Goal: Book appointment/travel/reservation

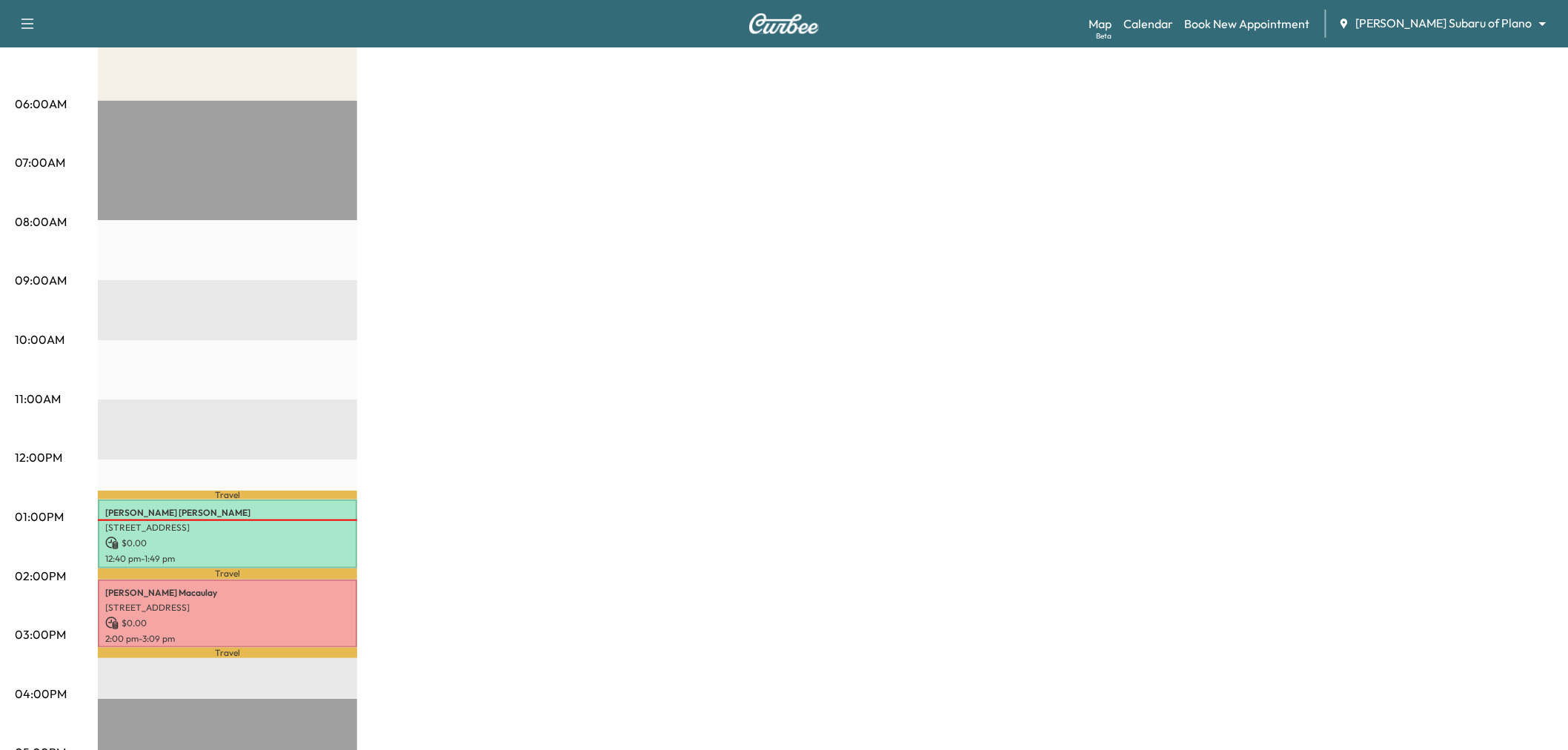
scroll to position [329, 0]
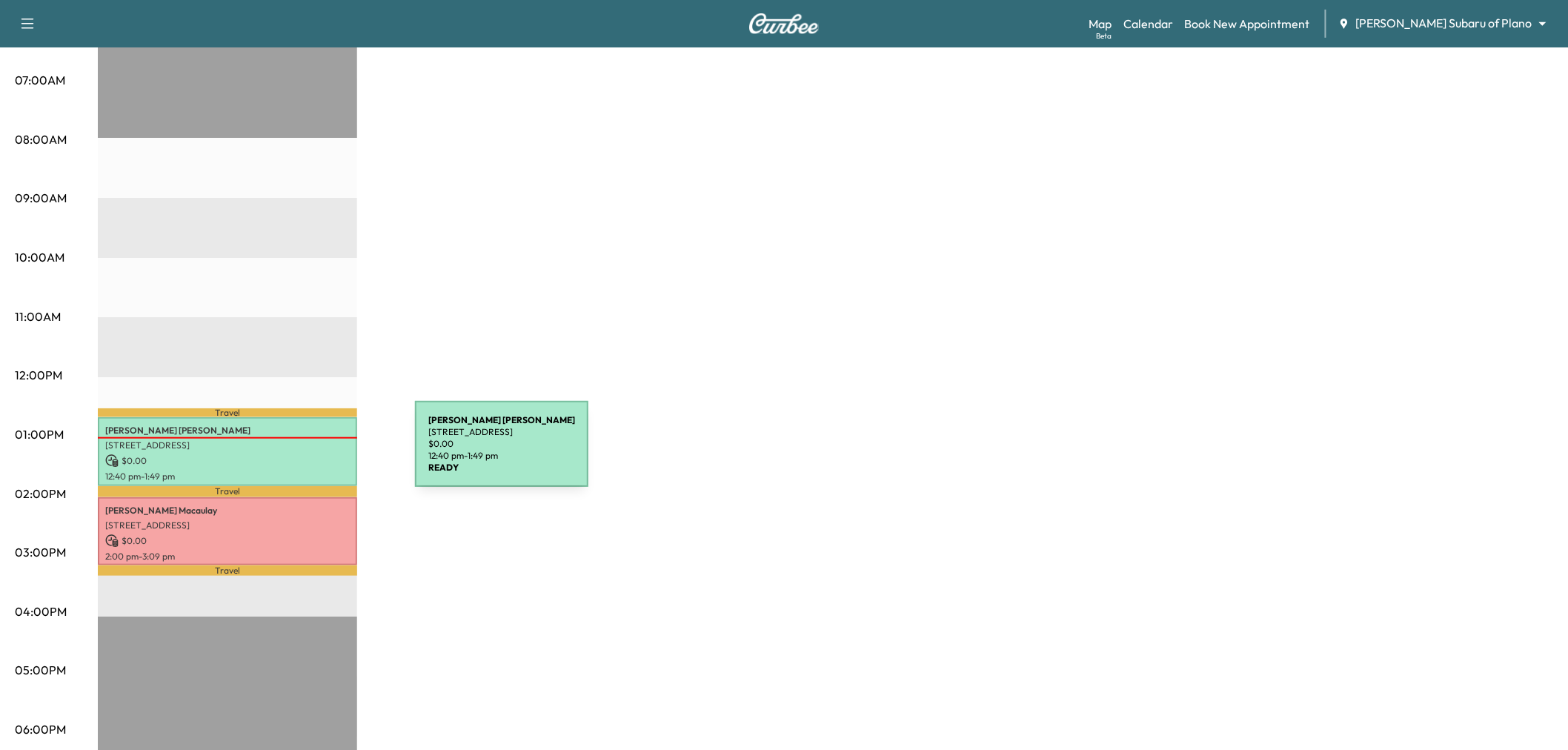
click at [304, 454] on p "$ 0.00" at bounding box center [227, 461] width 244 height 13
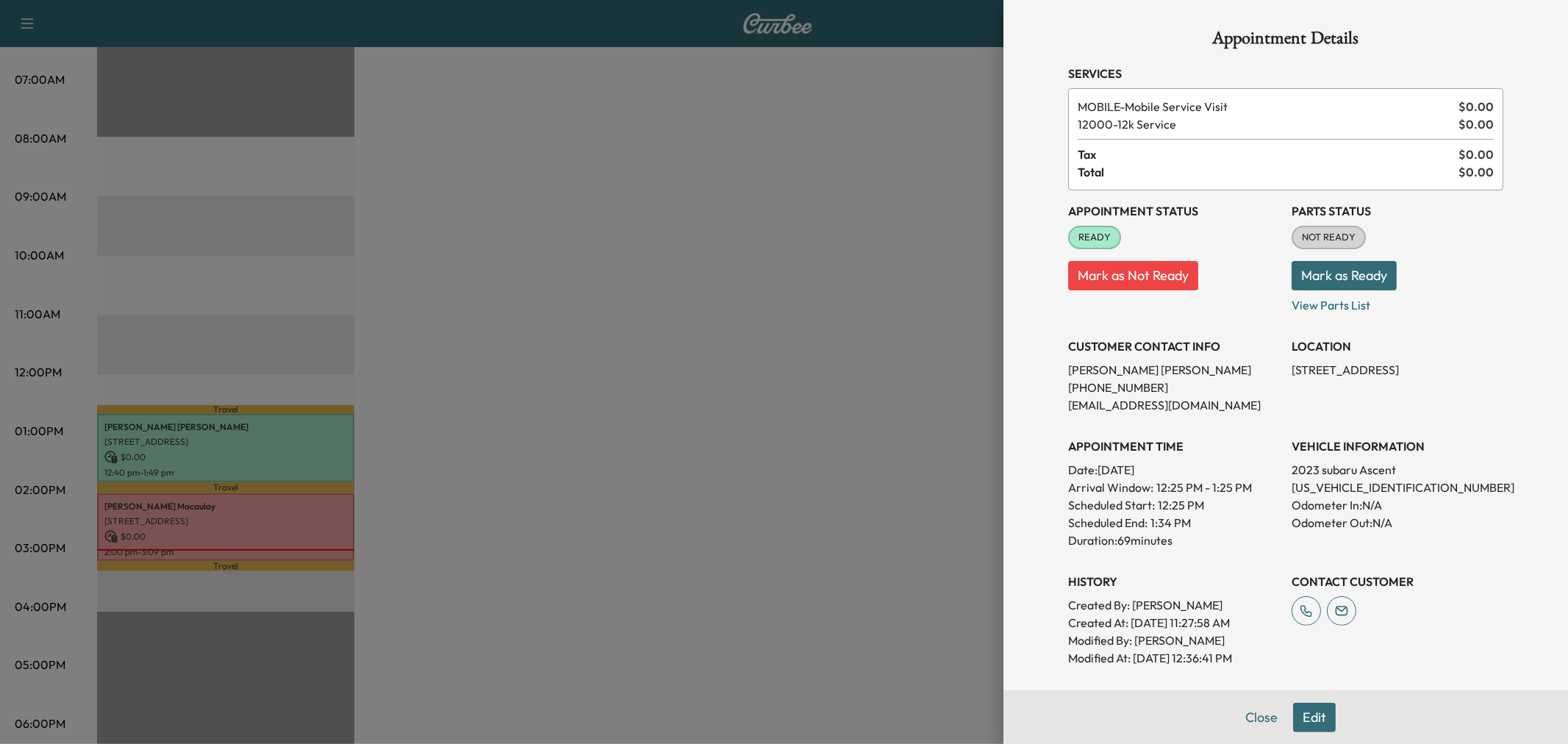
click at [546, 390] on div at bounding box center [784, 372] width 1568 height 744
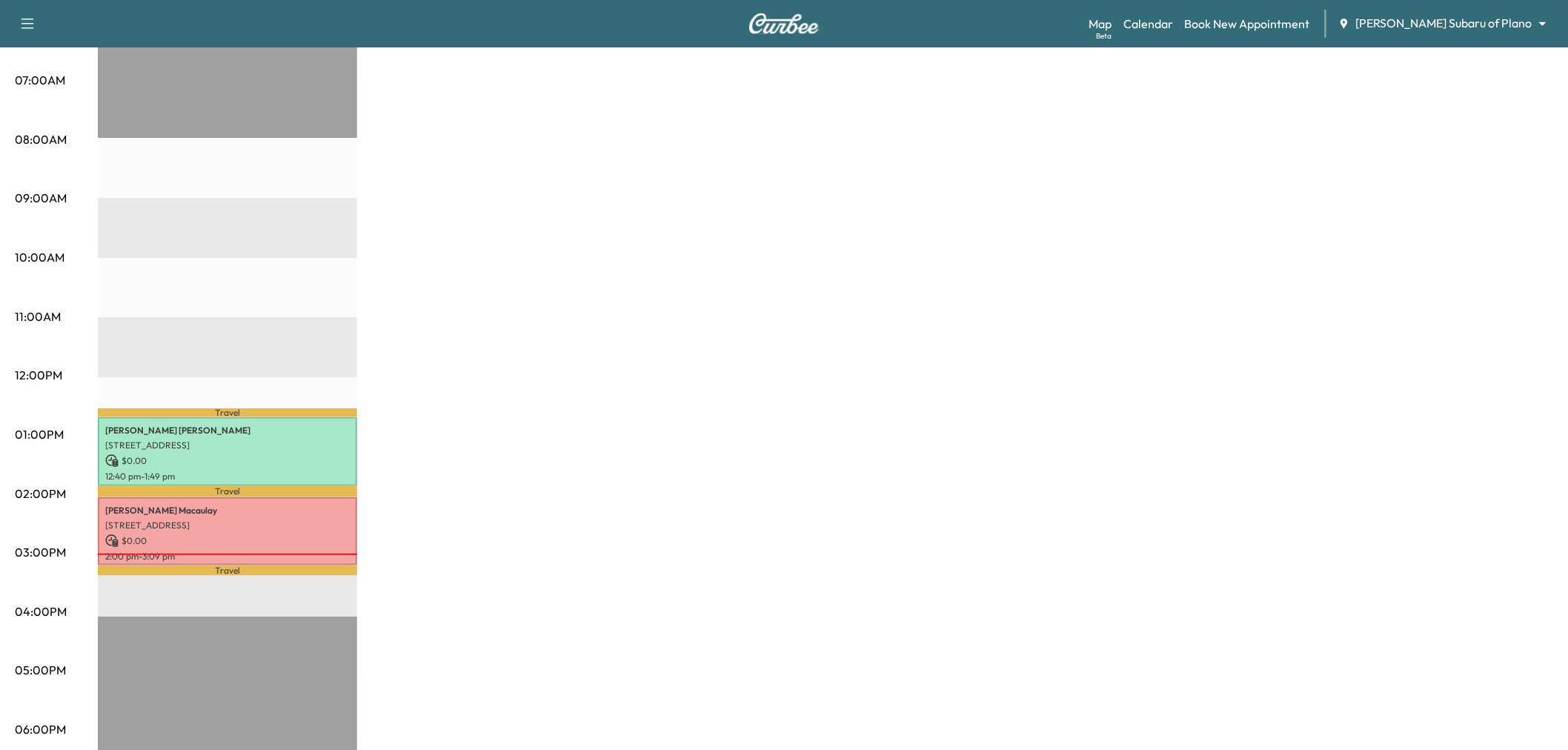
scroll to position [0, 0]
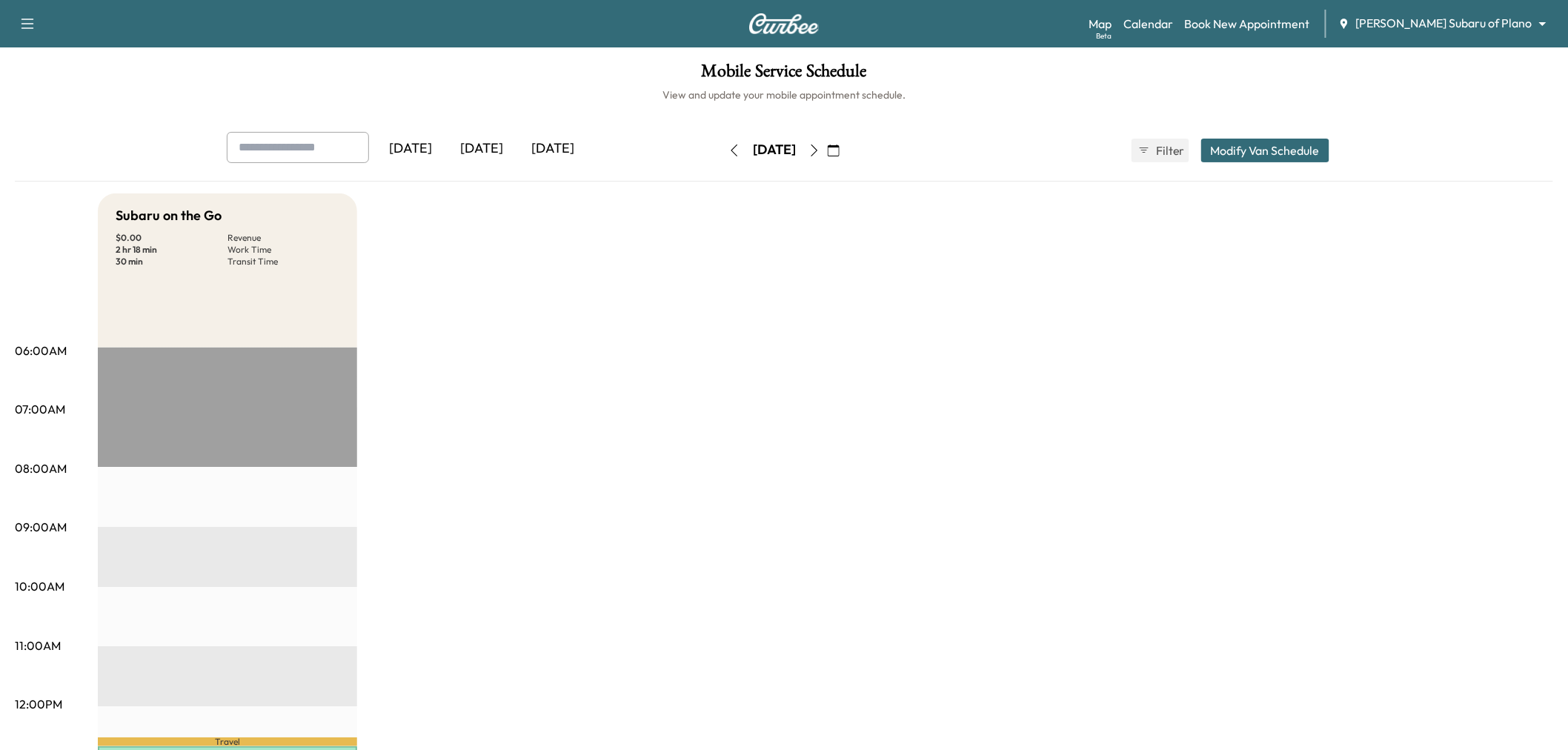
click at [1280, 144] on button "Modify Van Schedule" at bounding box center [1265, 150] width 128 height 23
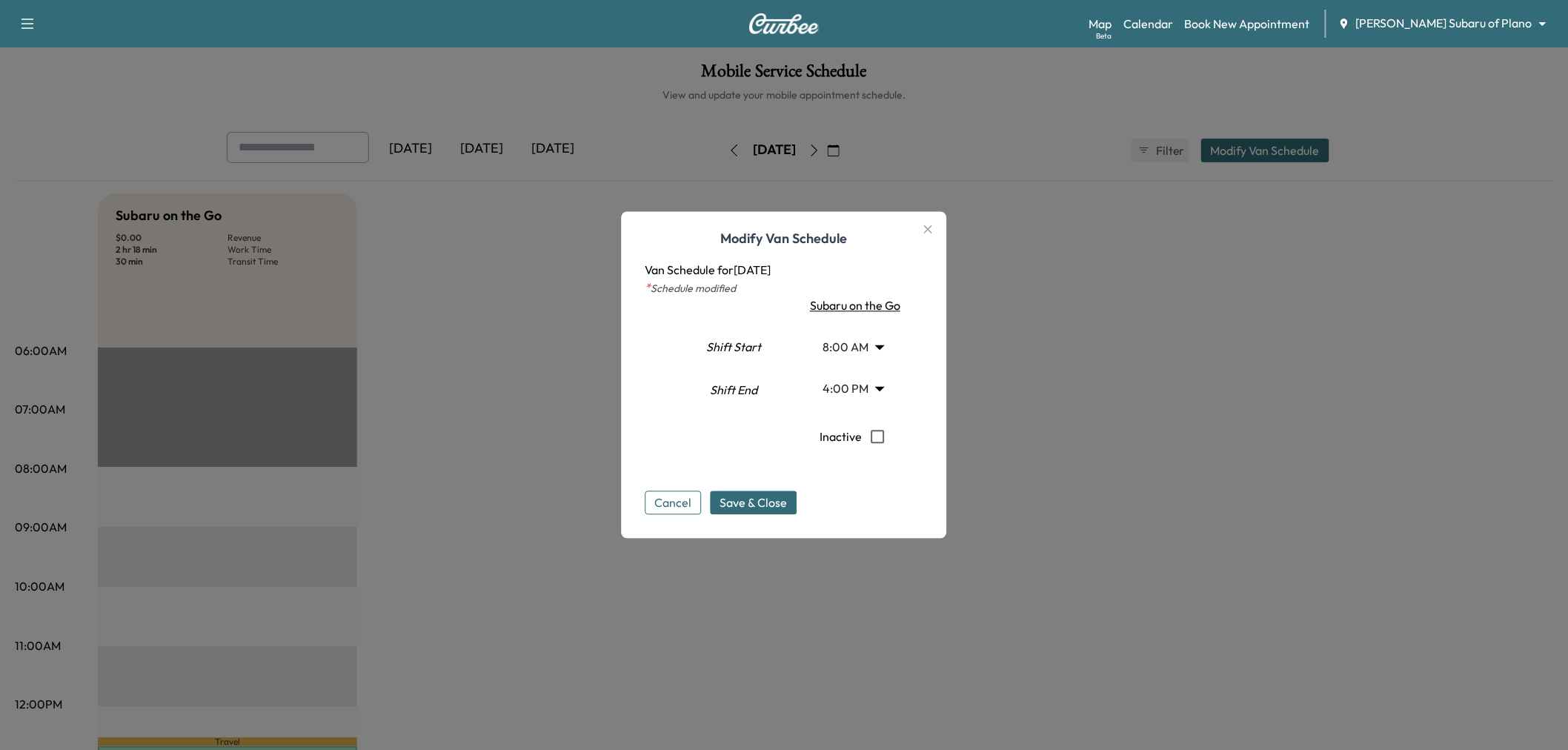
click at [1161, 245] on div at bounding box center [784, 375] width 1568 height 750
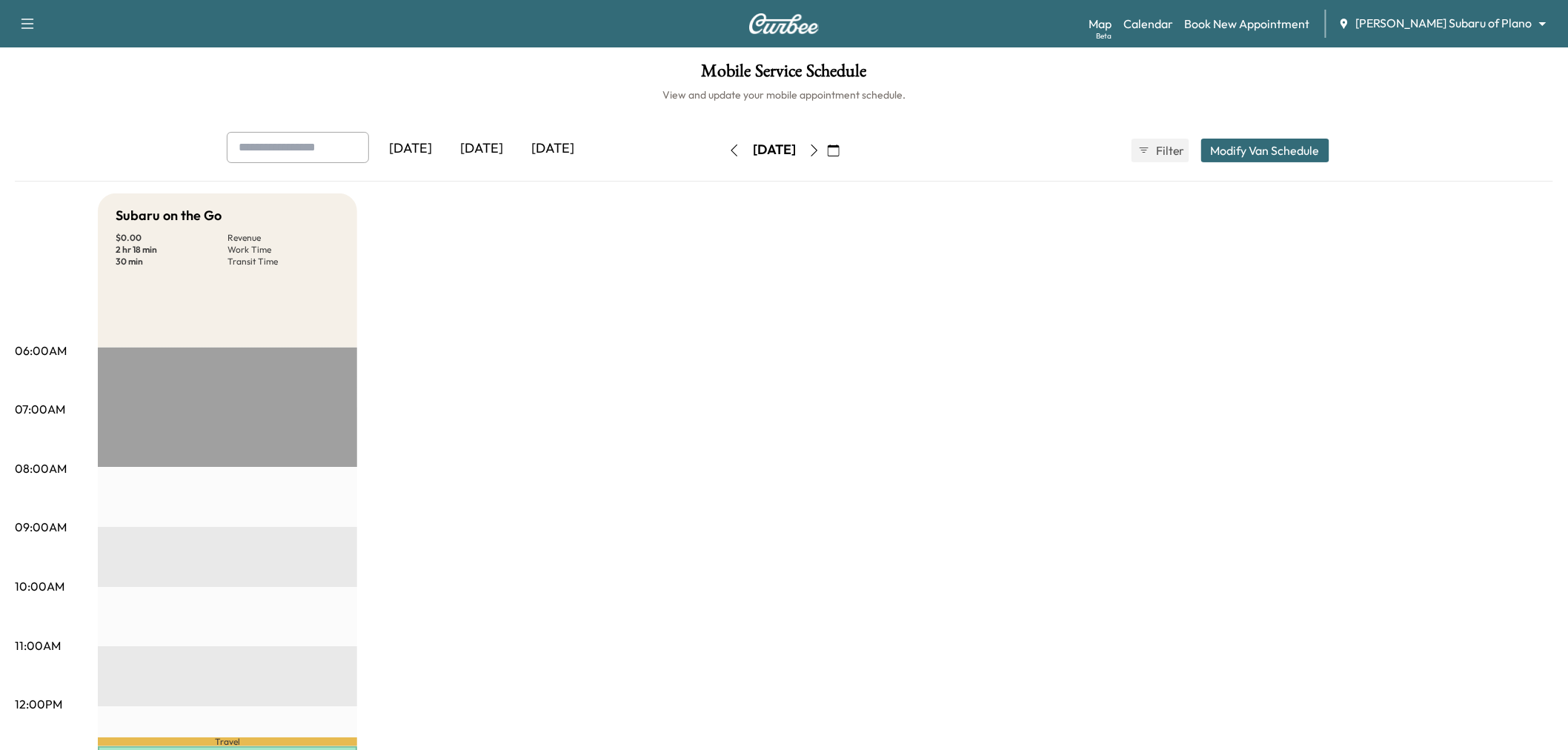
click at [839, 151] on icon "button" at bounding box center [833, 150] width 12 height 12
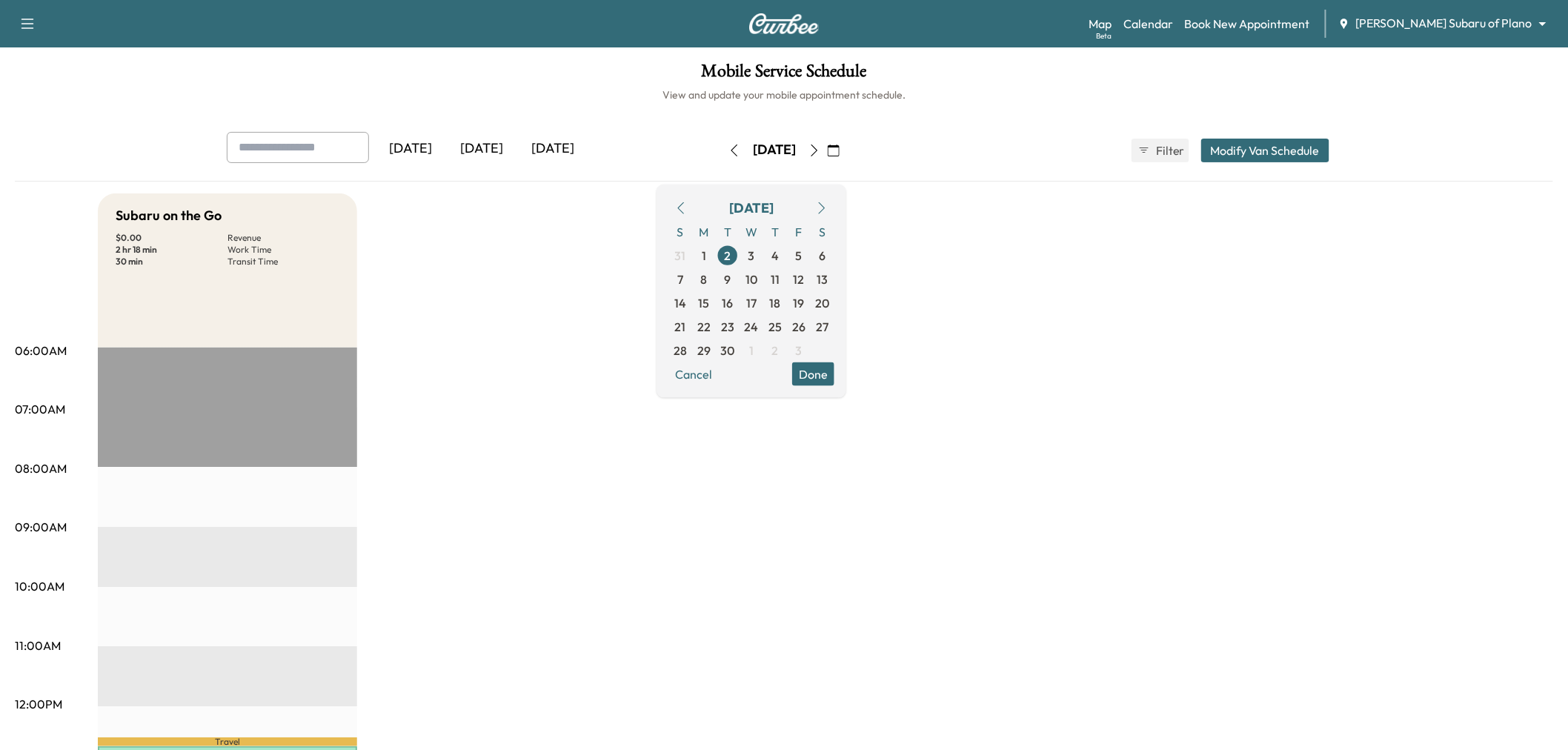
click at [687, 211] on icon "button" at bounding box center [681, 208] width 12 height 12
click at [707, 275] on span "4" at bounding box center [703, 278] width 7 height 18
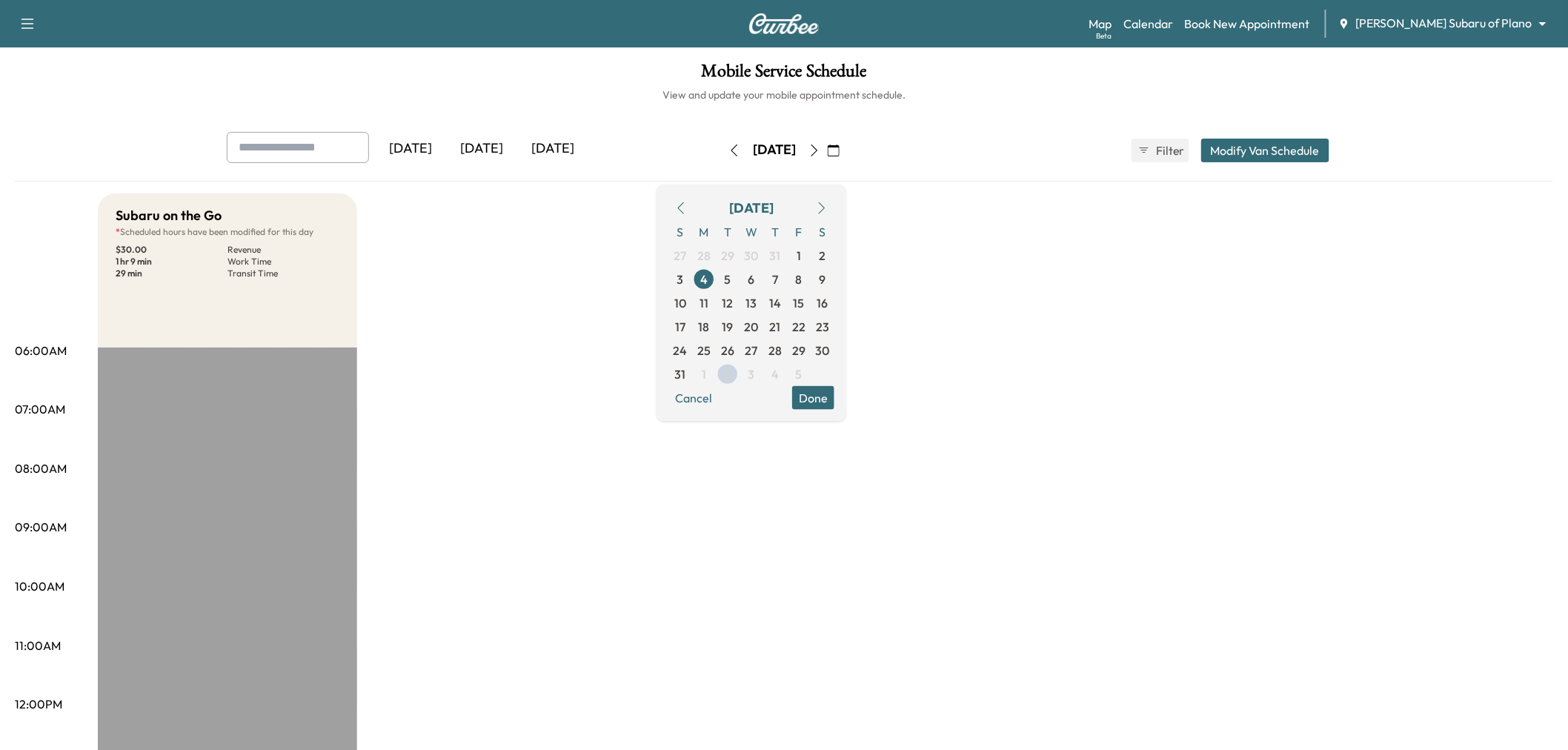
click at [834, 400] on button "Done" at bounding box center [813, 397] width 42 height 23
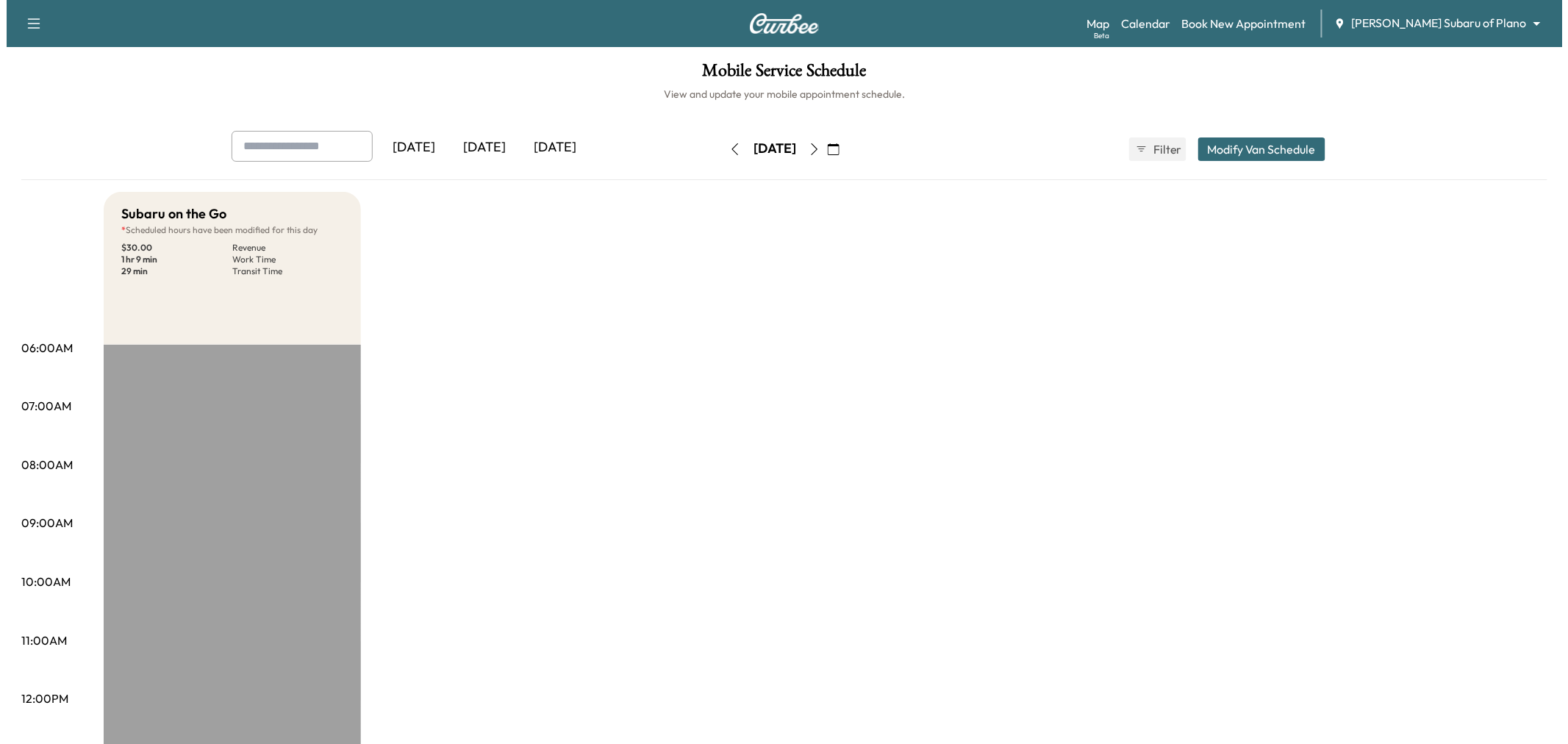
scroll to position [565, 0]
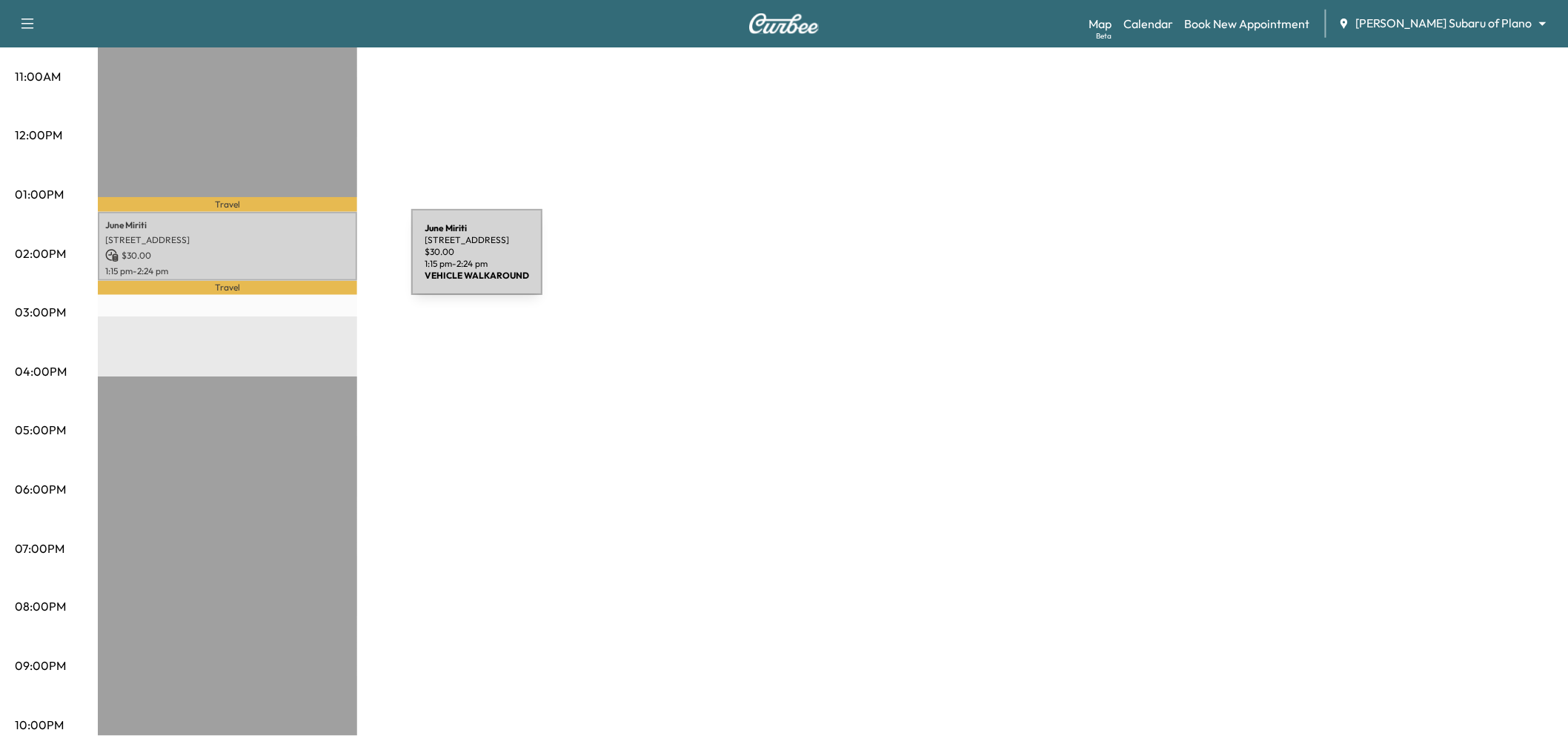
click at [301, 265] on p "1:15 pm - 2:24 pm" at bounding box center [227, 271] width 244 height 12
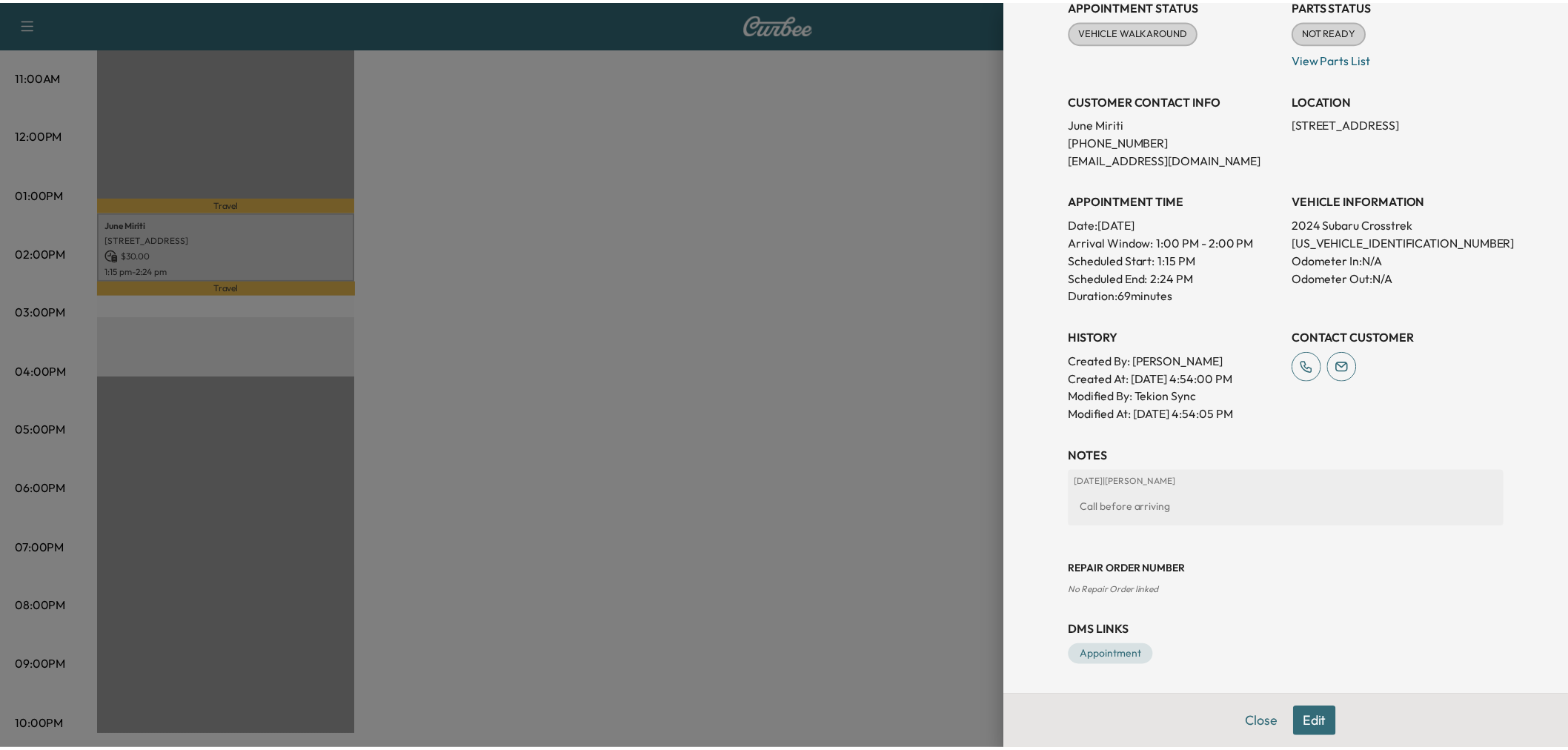
scroll to position [0, 0]
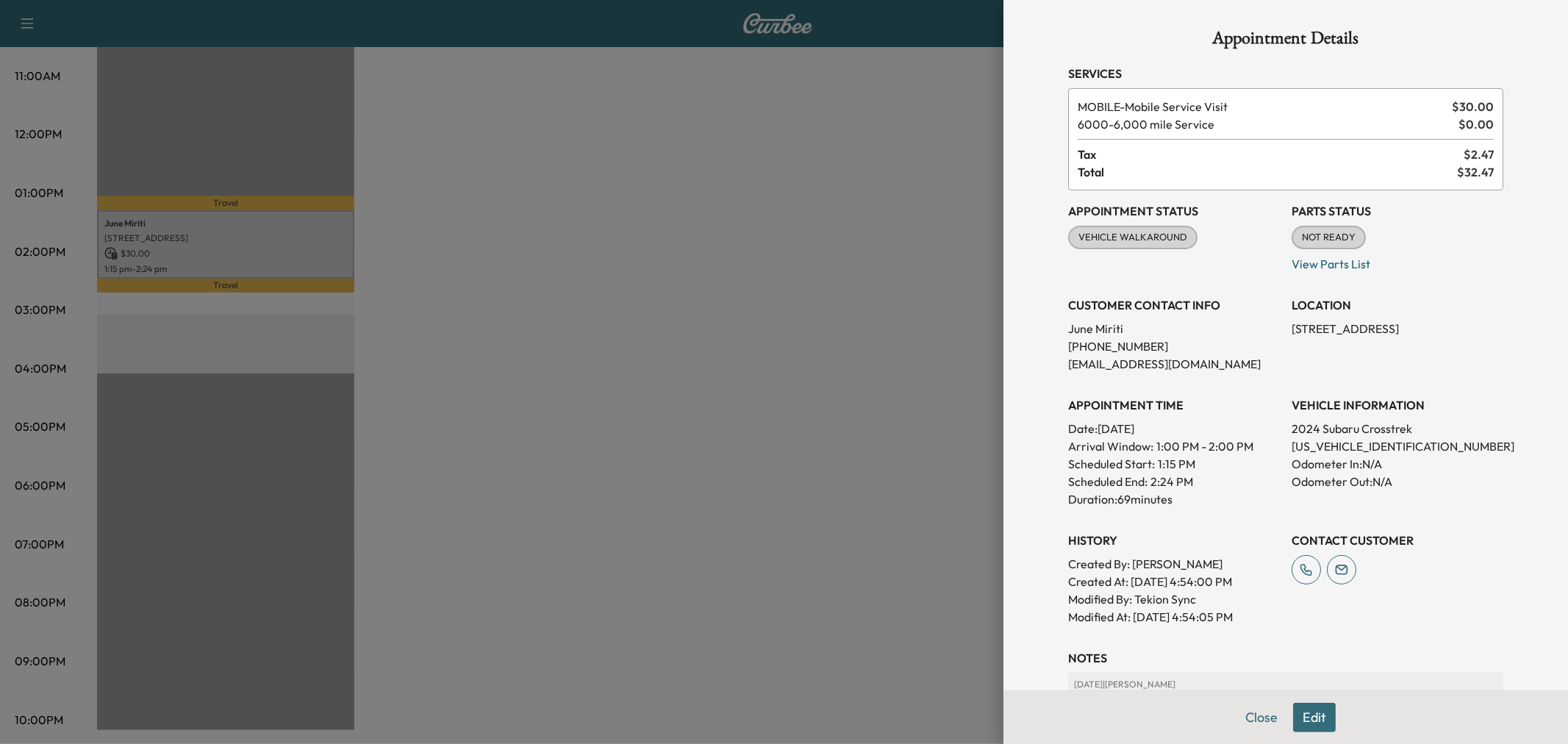
click at [759, 432] on div at bounding box center [784, 372] width 1568 height 744
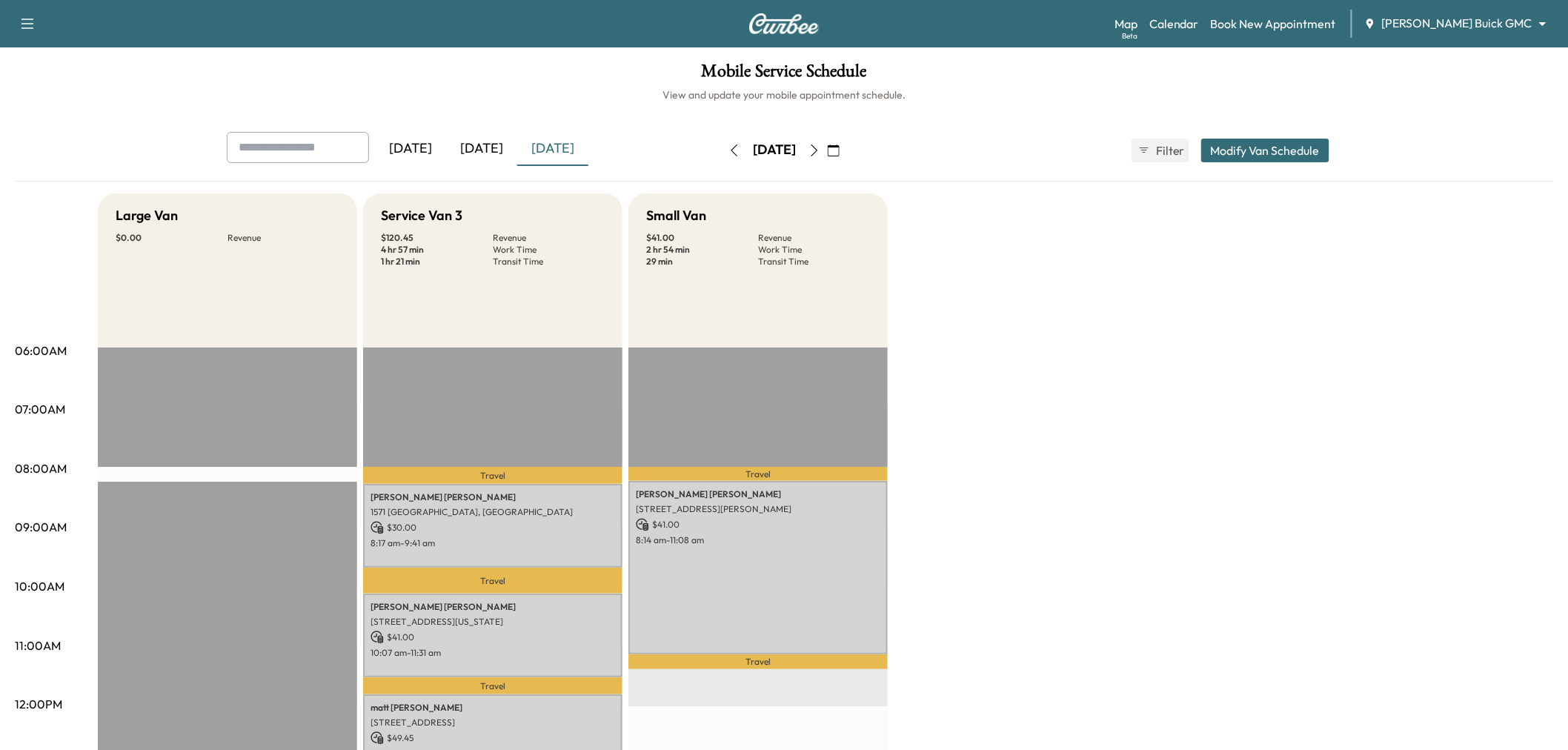
click at [486, 148] on div "[DATE]" at bounding box center [481, 148] width 71 height 34
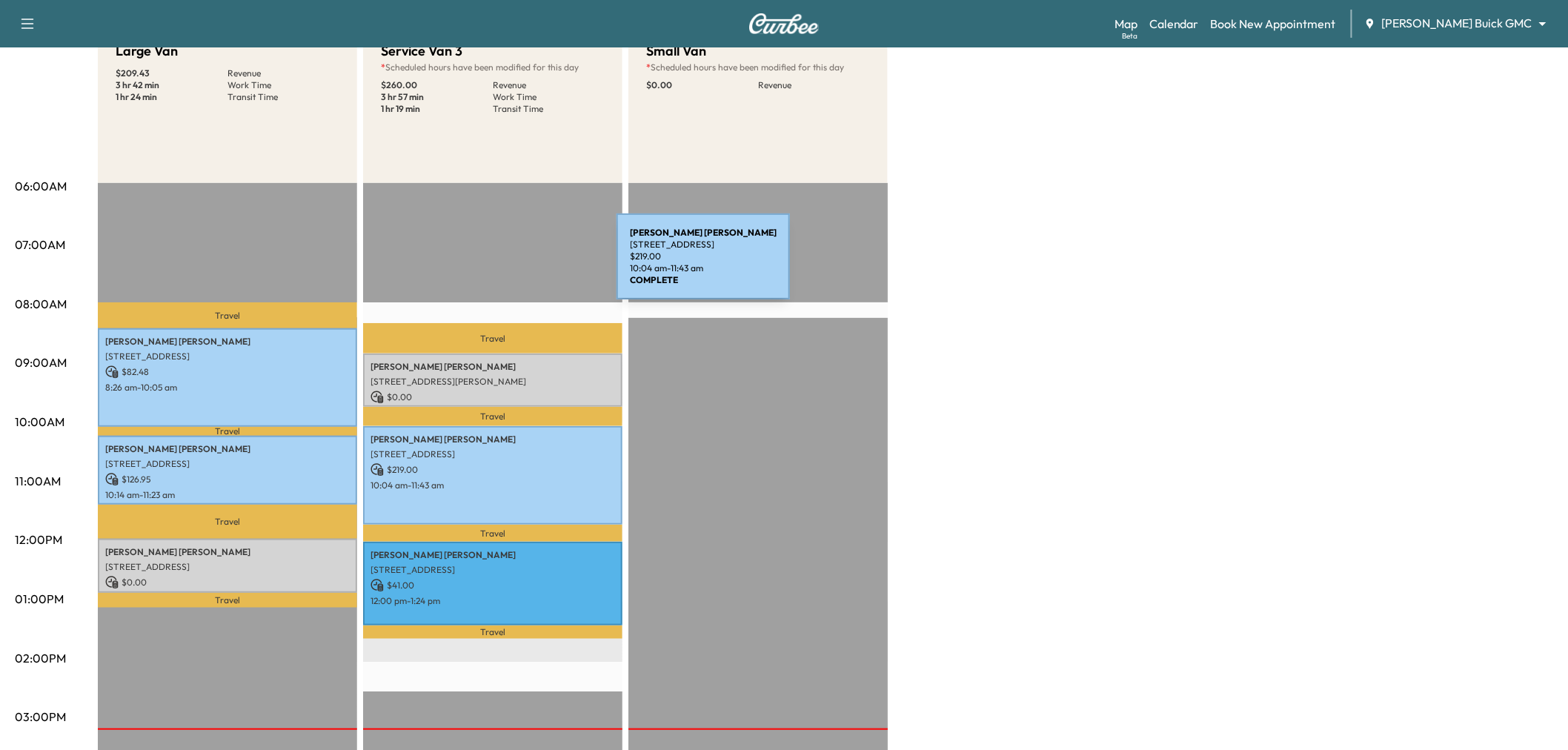
scroll to position [82, 0]
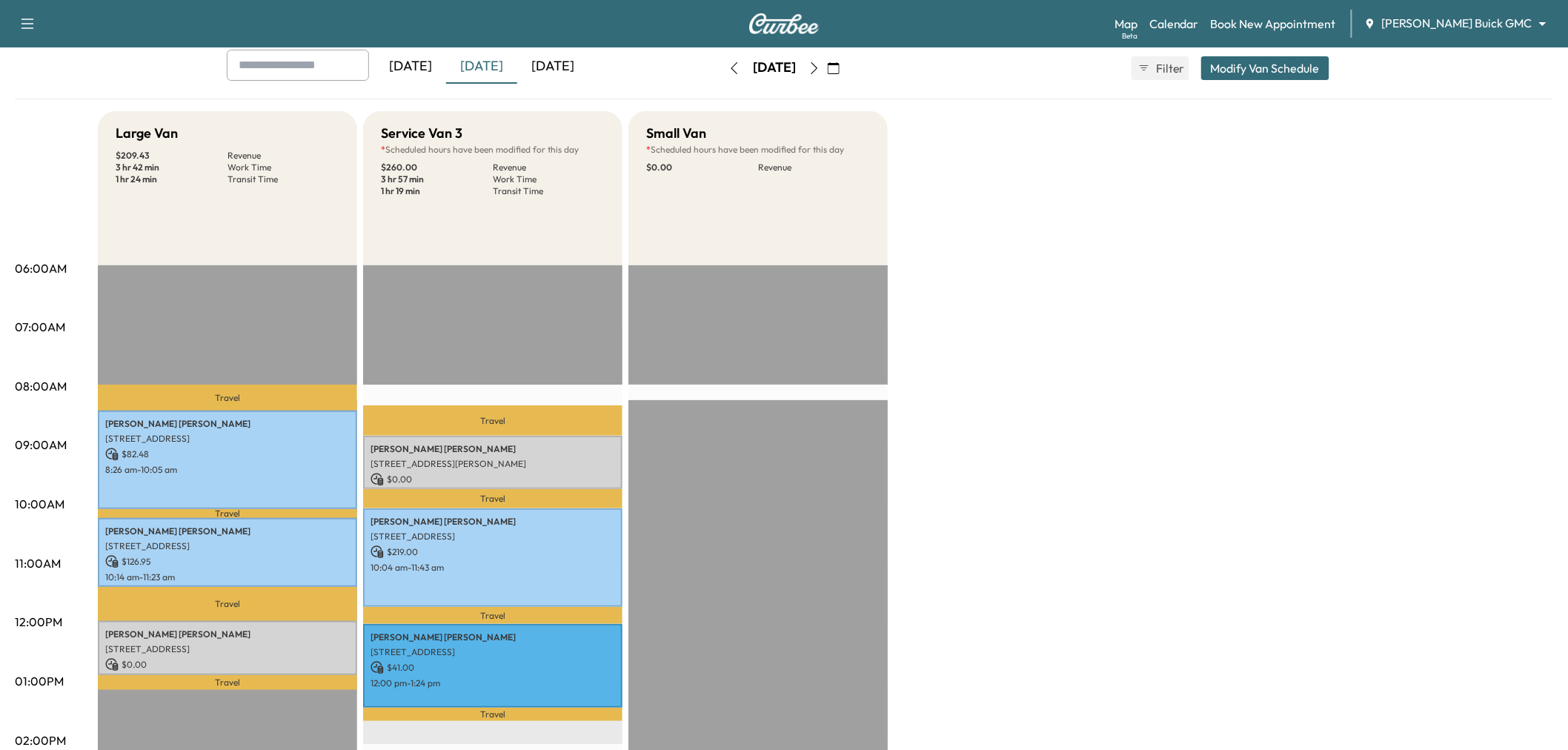
click at [582, 60] on div "[DATE]" at bounding box center [552, 67] width 71 height 34
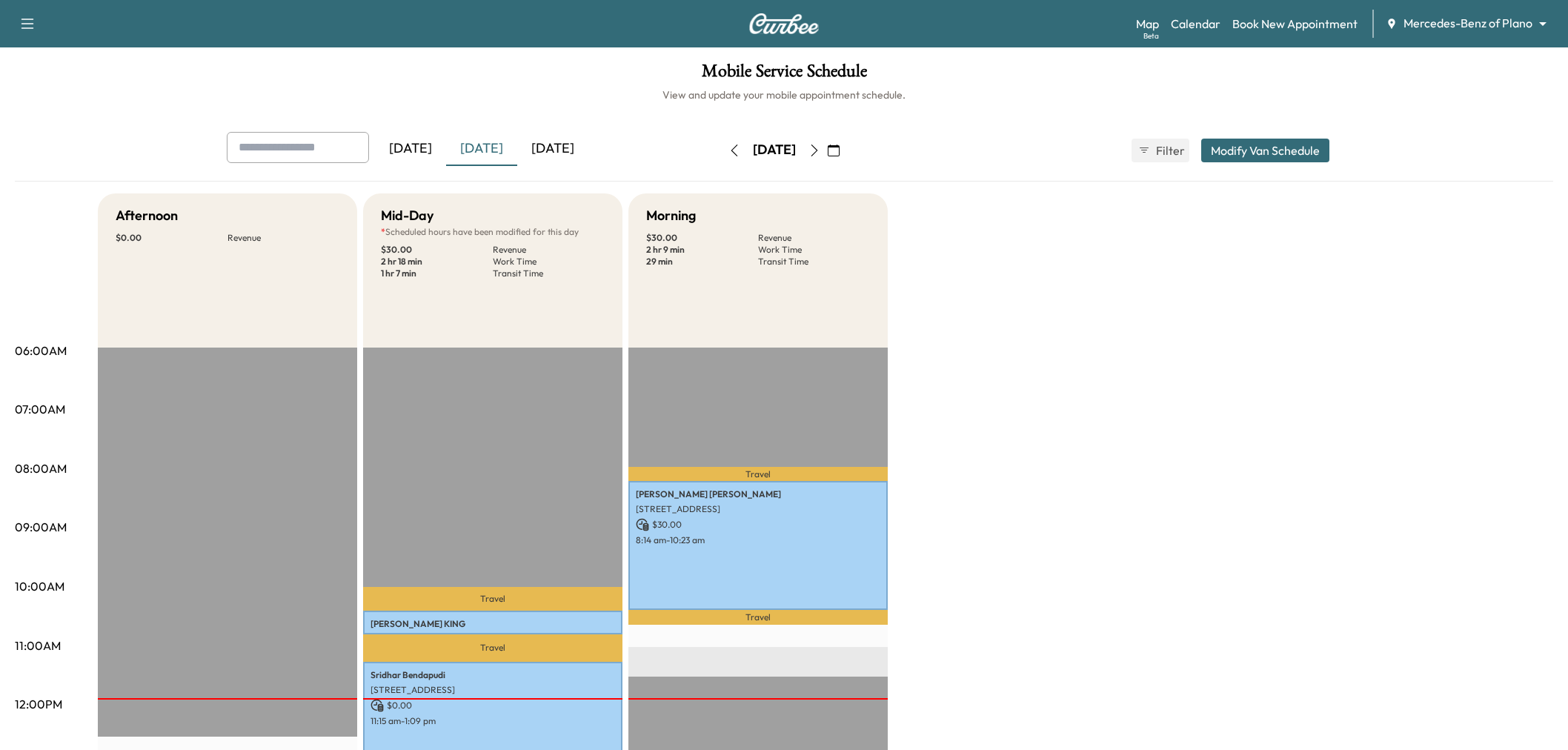
scroll to position [164, 0]
